Goal: Information Seeking & Learning: Learn about a topic

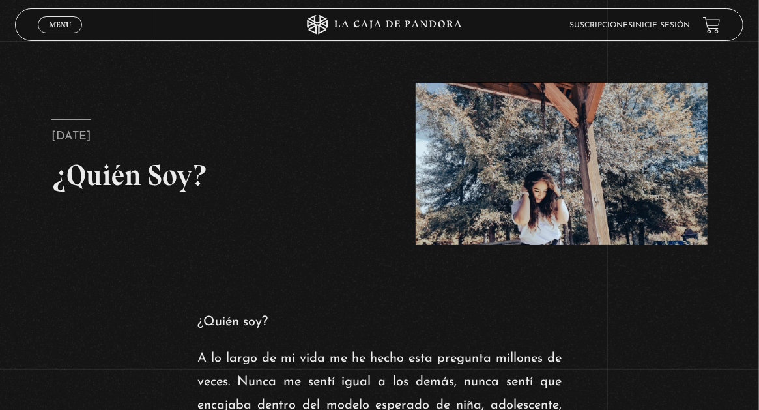
click at [49, 23] on span "Menu" at bounding box center [59, 25] width 21 height 8
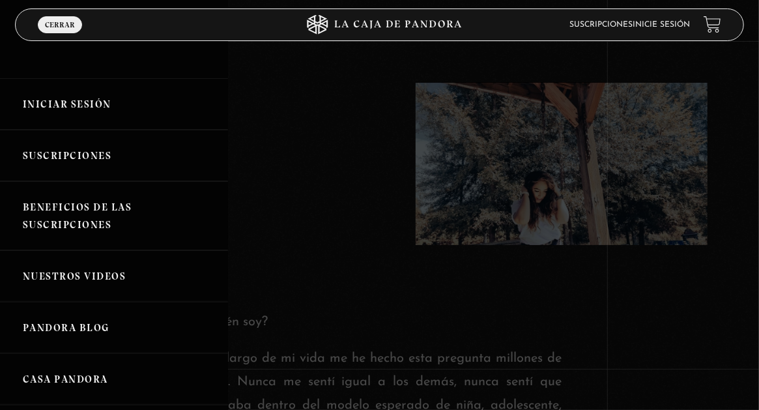
click at [91, 108] on link "Iniciar Sesión" at bounding box center [114, 103] width 228 height 51
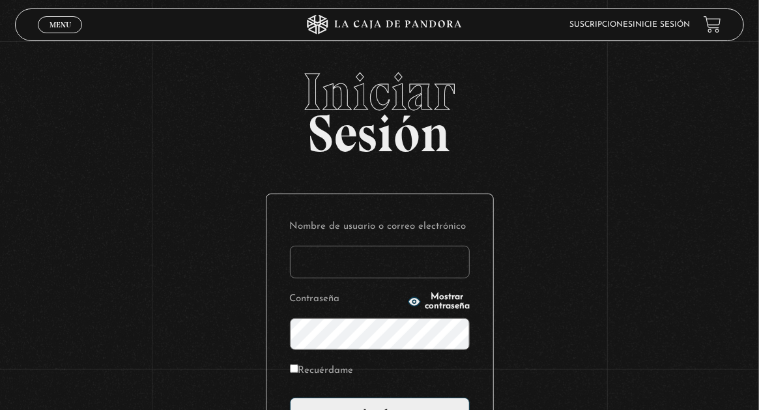
type input "lisbethfelixpaulino"
click at [344, 367] on label "Recuérdame" at bounding box center [322, 370] width 64 height 18
click at [298, 367] on input "Recuérdame" at bounding box center [294, 368] width 8 height 8
checkbox input "true"
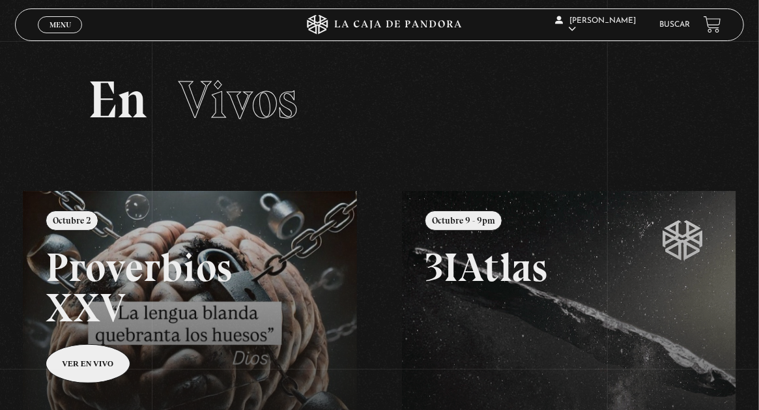
click at [57, 25] on span "Menu" at bounding box center [59, 25] width 21 height 8
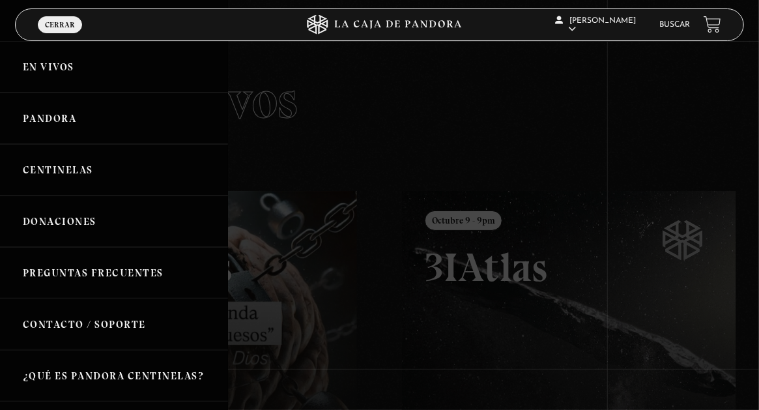
drag, startPoint x: 363, startPoint y: 115, endPoint x: 487, endPoint y: 46, distance: 142.3
click at [363, 115] on div at bounding box center [379, 205] width 759 height 410
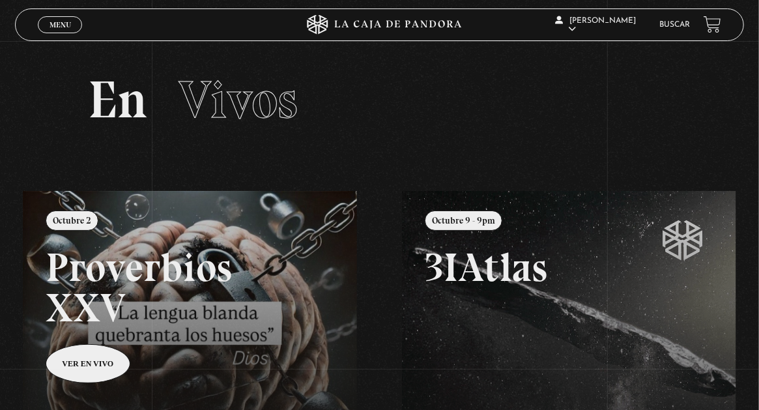
click at [669, 25] on link "Buscar" at bounding box center [675, 25] width 31 height 8
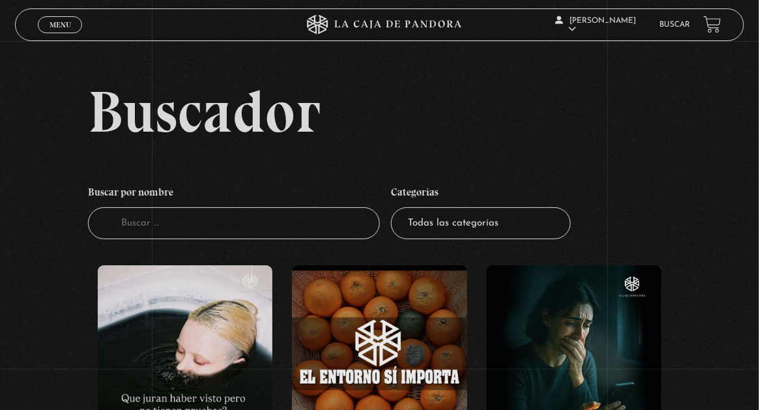
click at [474, 219] on select "Todas las categorías 11:11 Humanitario (1) Amo los Lunes (4) Análisis de series…" at bounding box center [481, 223] width 180 height 32
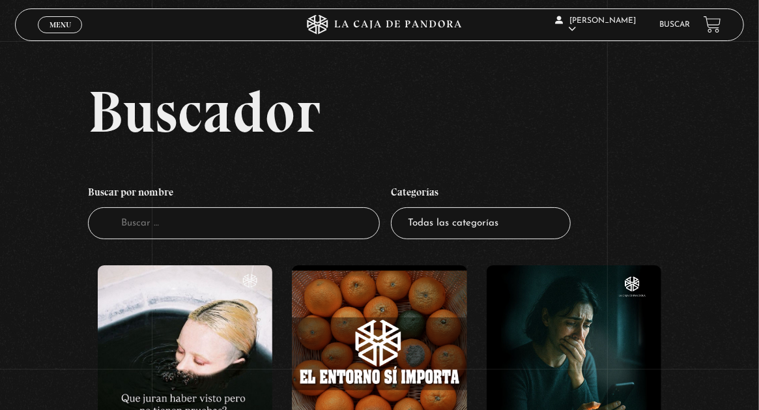
select select "series-y-peliculas"
click at [394, 207] on select "Todas las categorías 11:11 Humanitario (1) Amo los Lunes (4) Análisis de series…" at bounding box center [481, 223] width 180 height 32
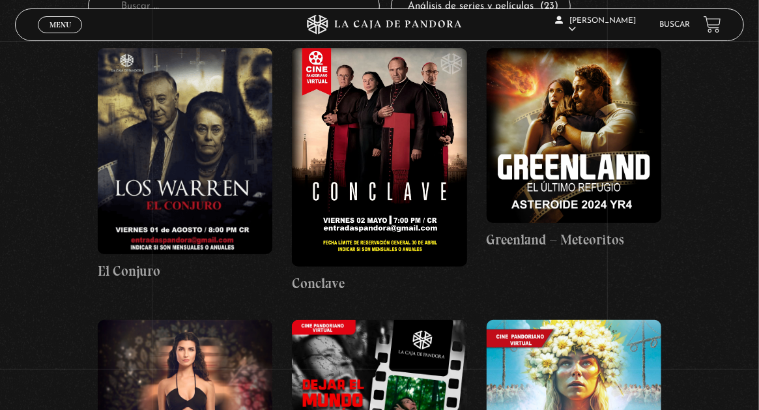
scroll to position [261, 0]
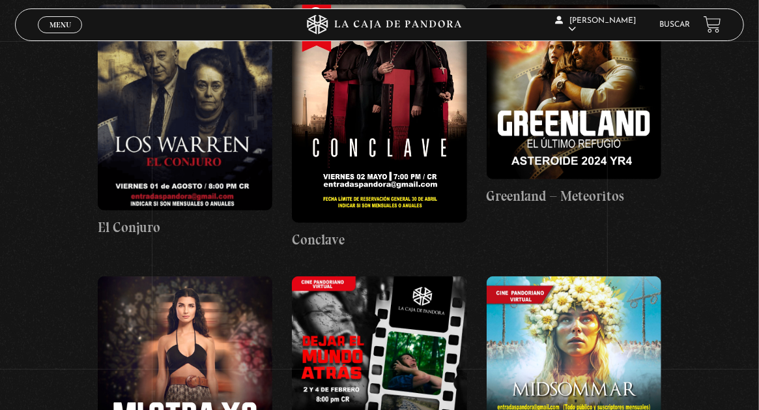
click at [602, 89] on figure at bounding box center [573, 92] width 175 height 175
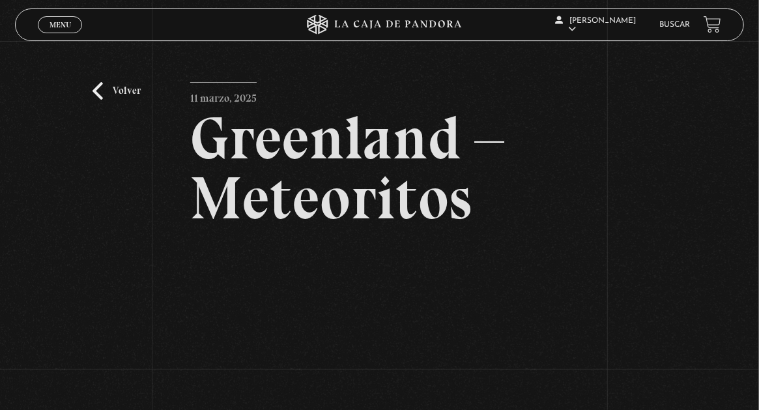
scroll to position [130, 0]
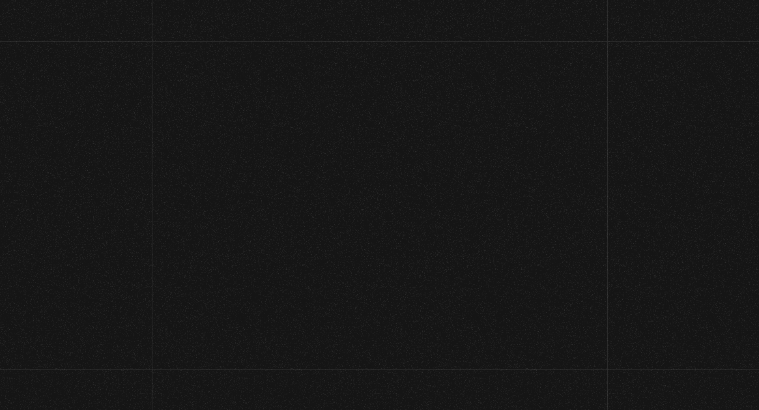
scroll to position [130, 0]
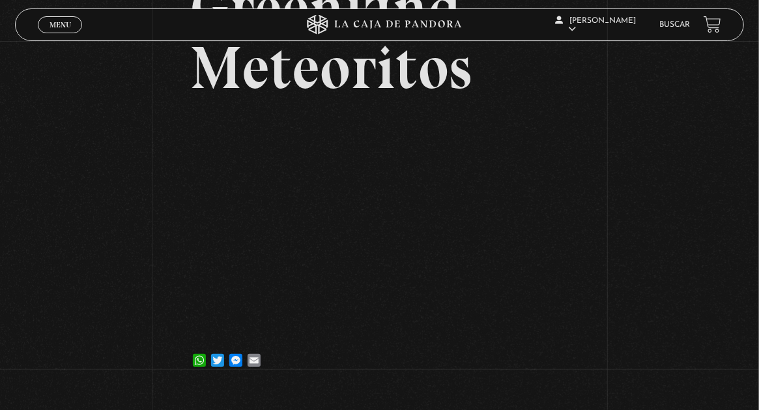
click at [684, 22] on link "Buscar" at bounding box center [675, 25] width 31 height 8
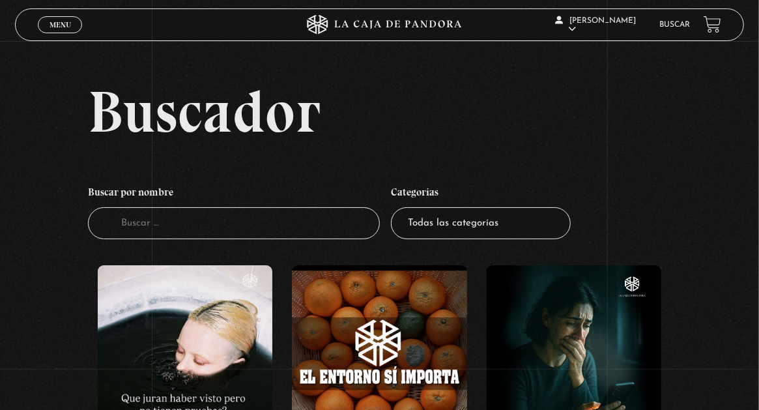
click at [230, 232] on input "Buscador" at bounding box center [233, 223] width 291 height 32
paste input "teotihuacán"
type input "teotihuacán"
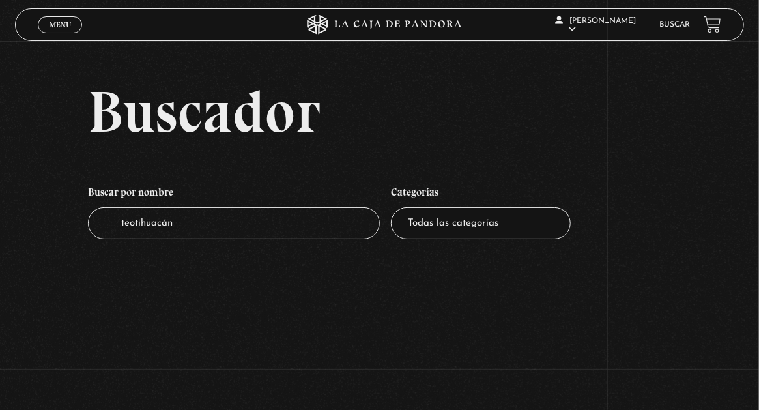
click at [219, 224] on input "teotihuacán" at bounding box center [233, 223] width 291 height 32
type input "mexico"
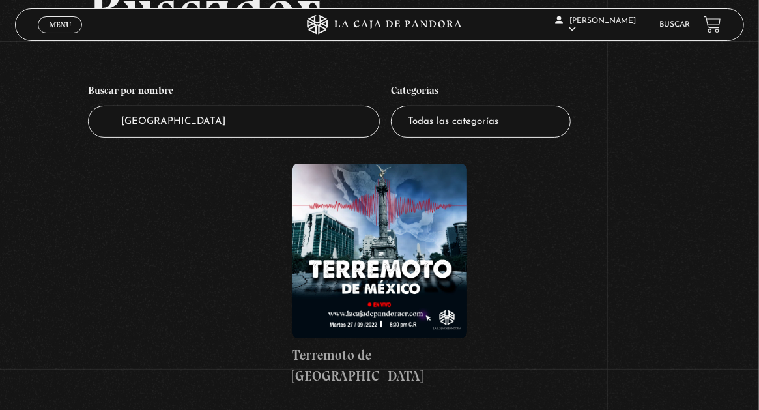
scroll to position [130, 0]
